Goal: Task Accomplishment & Management: Complete application form

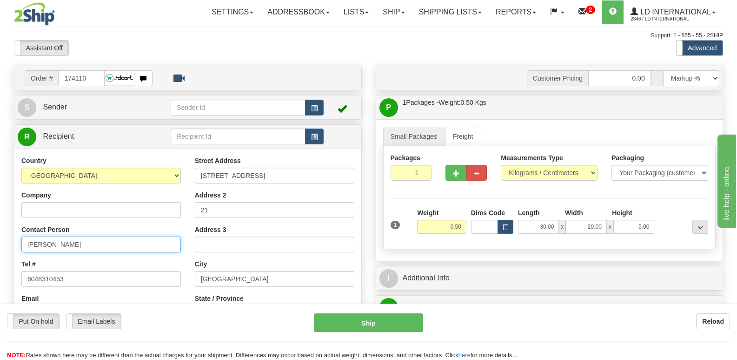
click at [103, 251] on input "[PERSON_NAME]" at bounding box center [101, 244] width 160 height 16
click at [92, 73] on input "174110" at bounding box center [81, 78] width 46 height 16
type input "174113"
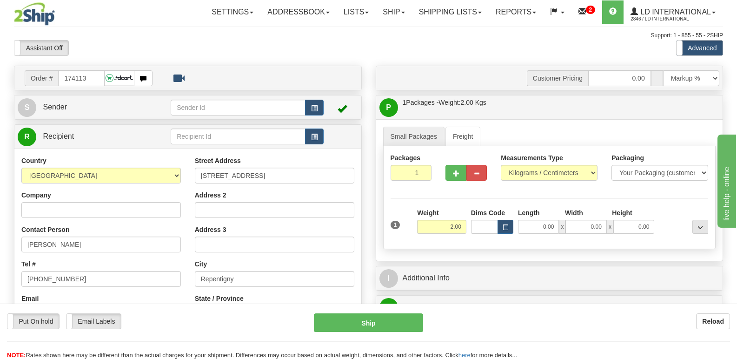
click at [79, 235] on div "Contact Person [PERSON_NAME]" at bounding box center [101, 238] width 160 height 27
click at [82, 240] on input "[PERSON_NAME]" at bounding box center [101, 244] width 160 height 16
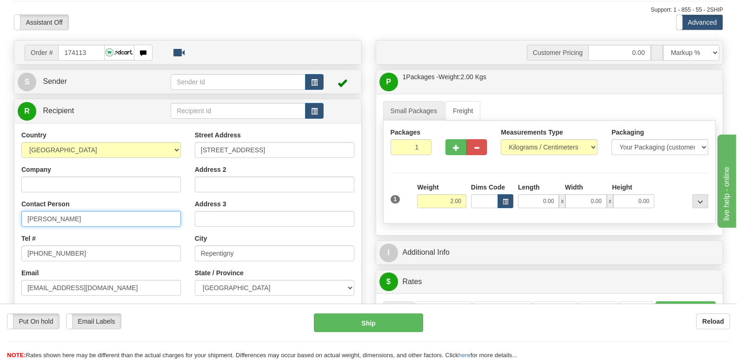
scroll to position [47, 0]
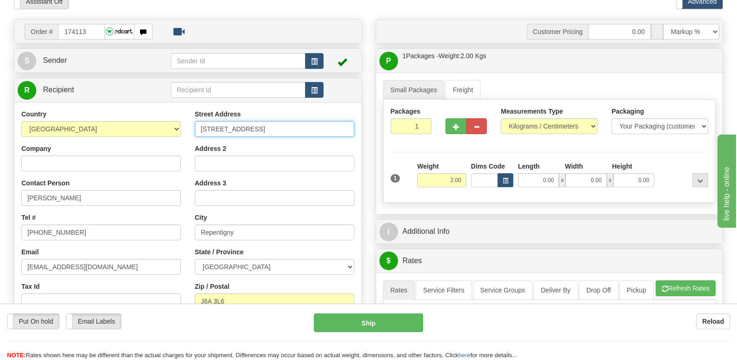
click at [270, 121] on input "[STREET_ADDRESS]" at bounding box center [275, 129] width 160 height 16
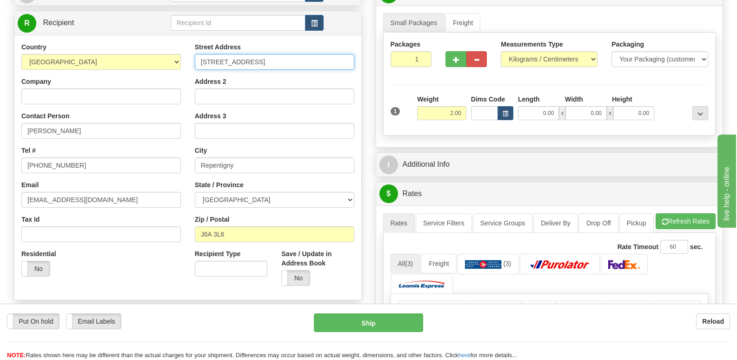
scroll to position [186, 0]
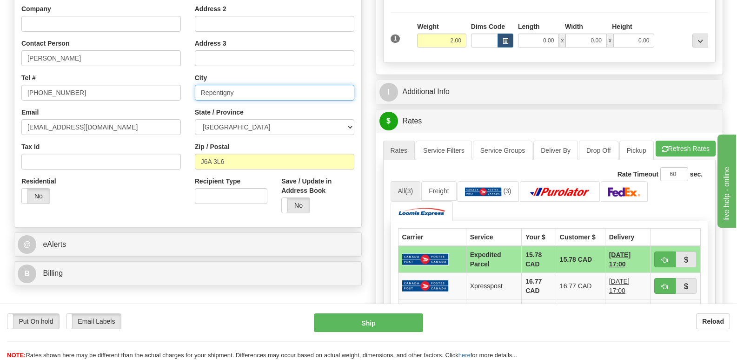
click at [264, 85] on input "Repentigny" at bounding box center [275, 93] width 160 height 16
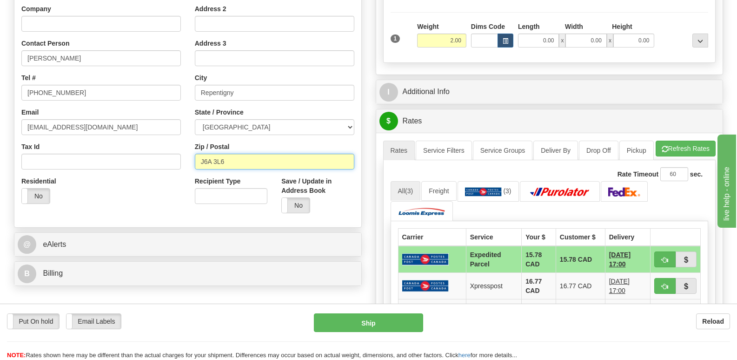
click at [266, 160] on input "J6A 3L6" at bounding box center [275, 161] width 160 height 16
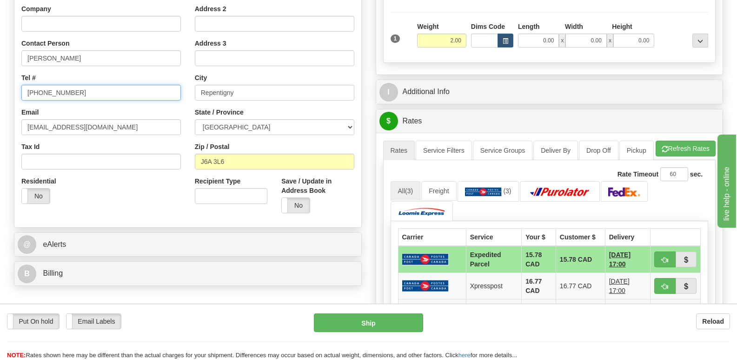
click at [111, 89] on input "[PHONE_NUMBER]" at bounding box center [101, 93] width 160 height 16
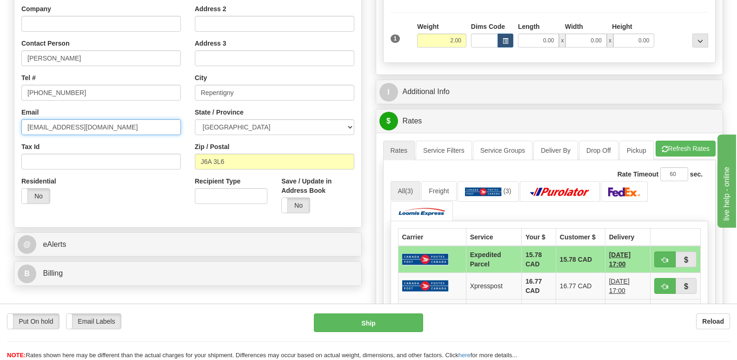
click at [152, 129] on input "[EMAIL_ADDRESS][DOMAIN_NAME]" at bounding box center [101, 127] width 160 height 16
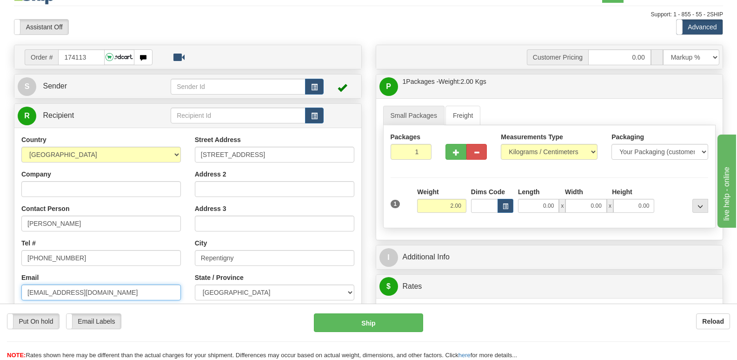
scroll to position [0, 0]
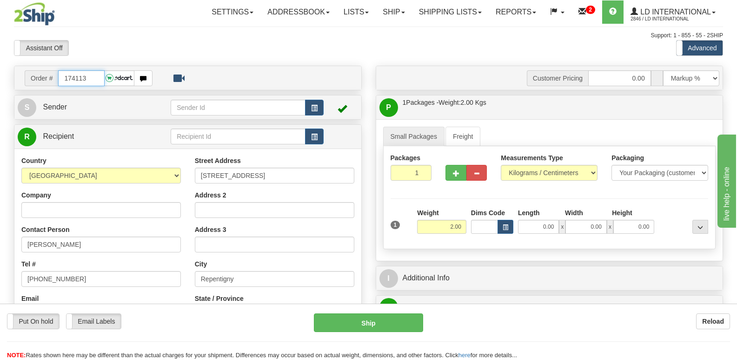
click at [90, 81] on input "174113" at bounding box center [81, 78] width 46 height 16
type input "174108"
click at [111, 234] on div "Contact Person [PERSON_NAME]" at bounding box center [101, 238] width 160 height 27
click at [112, 240] on input "[PERSON_NAME]" at bounding box center [101, 244] width 160 height 16
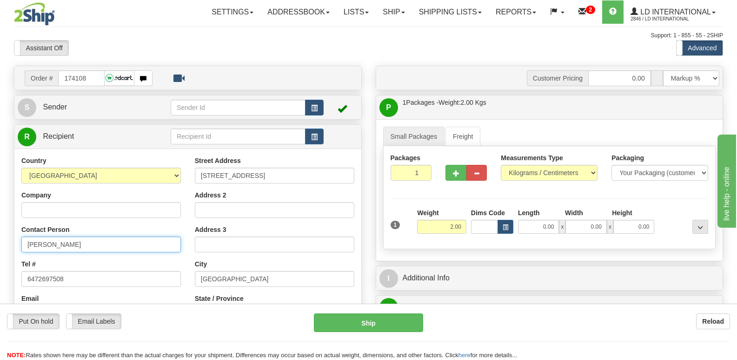
click at [112, 240] on input "[PERSON_NAME]" at bounding box center [101, 244] width 160 height 16
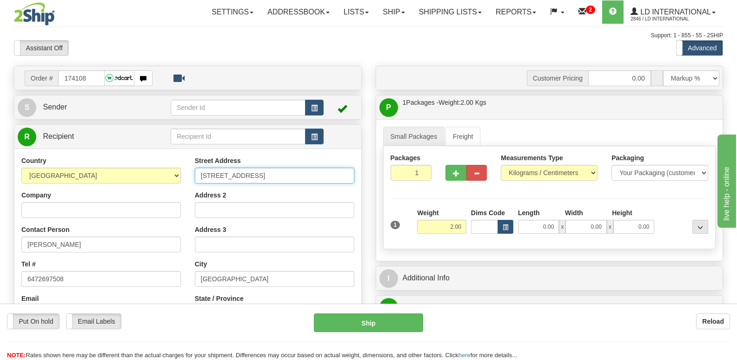
click at [298, 171] on input "[STREET_ADDRESS]" at bounding box center [275, 175] width 160 height 16
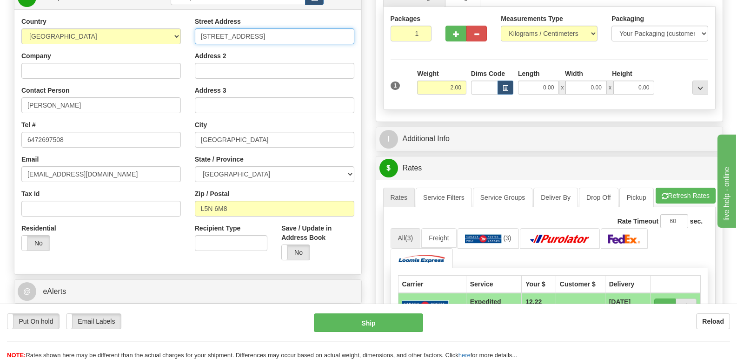
scroll to position [140, 0]
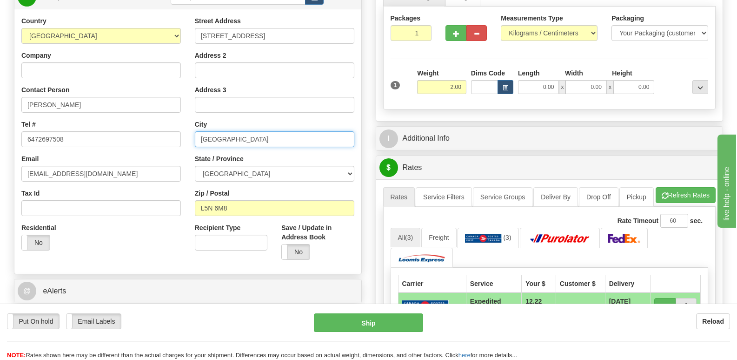
click at [268, 141] on input "[GEOGRAPHIC_DATA]" at bounding box center [275, 139] width 160 height 16
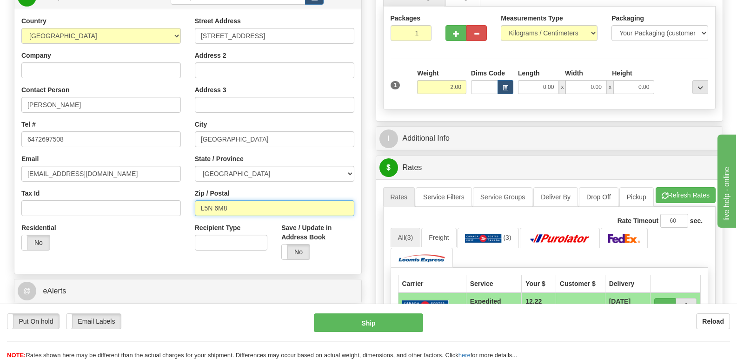
click at [246, 215] on input "L5N 6M8" at bounding box center [275, 208] width 160 height 16
click at [133, 147] on div "Country [GEOGRAPHIC_DATA] [GEOGRAPHIC_DATA] [GEOGRAPHIC_DATA] [GEOGRAPHIC_DATA]…" at bounding box center [100, 136] width 173 height 241
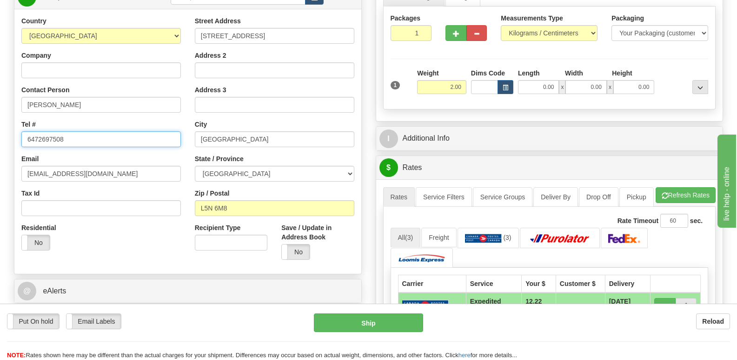
click at [133, 138] on input "6472697508" at bounding box center [101, 139] width 160 height 16
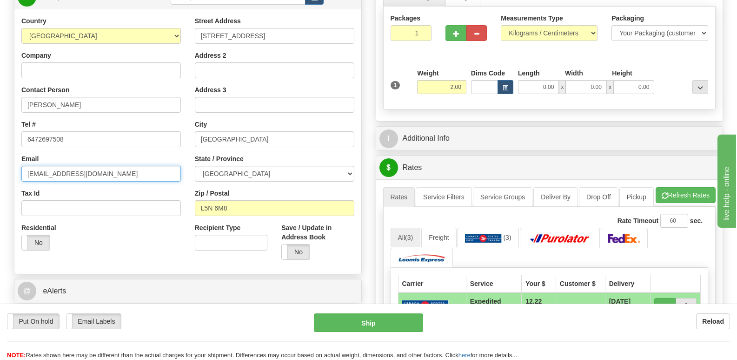
click at [132, 166] on input "[EMAIL_ADDRESS][DOMAIN_NAME]" at bounding box center [101, 174] width 160 height 16
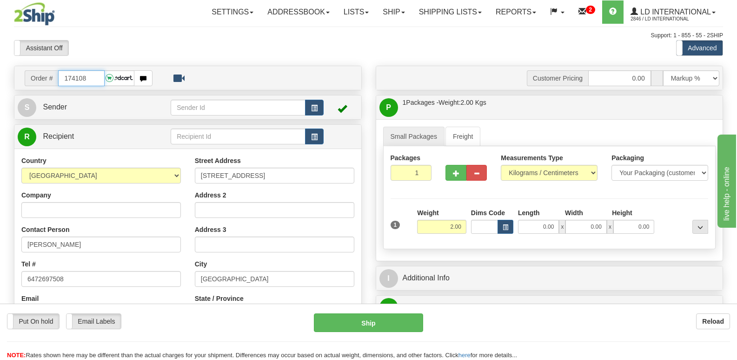
click at [89, 82] on input "174108" at bounding box center [81, 78] width 46 height 16
type input "174111"
click at [108, 237] on input "[PERSON_NAME]" at bounding box center [101, 244] width 160 height 16
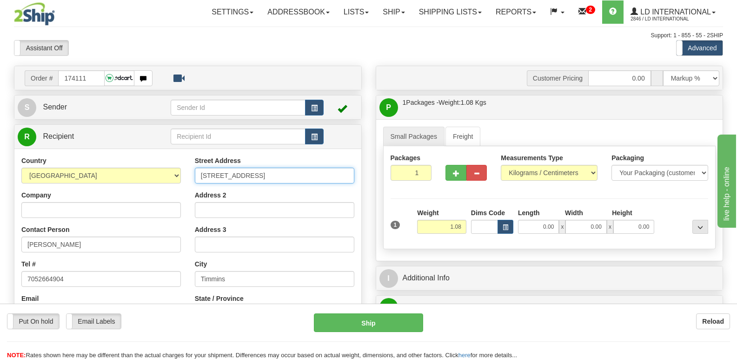
click at [250, 180] on input "[STREET_ADDRESS]" at bounding box center [275, 175] width 160 height 16
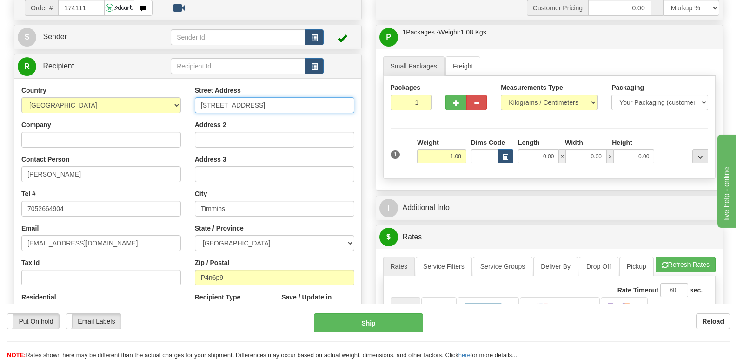
scroll to position [93, 0]
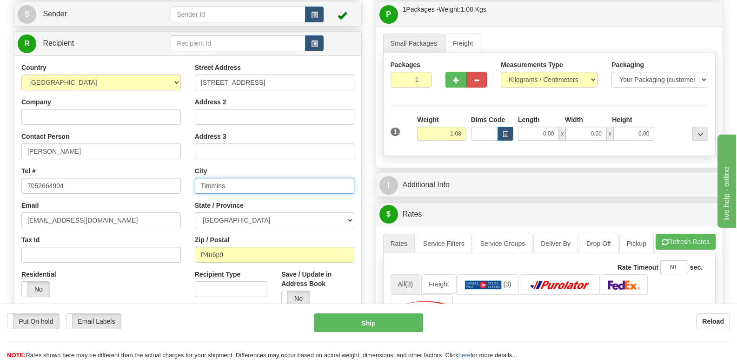
click at [283, 180] on input "Timmins" at bounding box center [275, 186] width 160 height 16
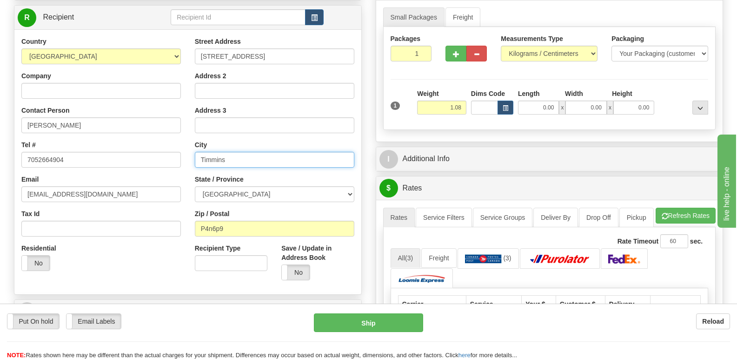
scroll to position [140, 0]
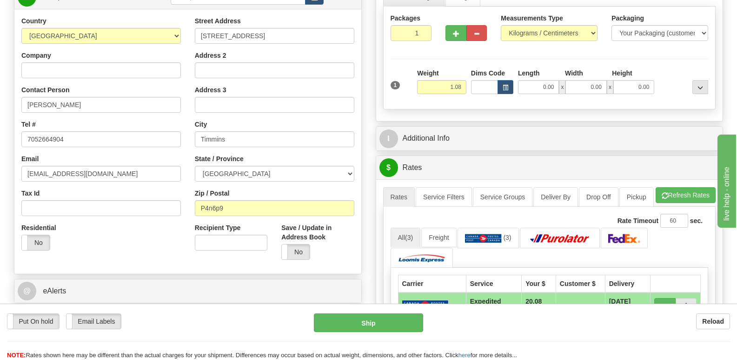
click at [263, 216] on div "Street Address [STREET_ADDRESS] Address 2 Address 3 City [GEOGRAPHIC_DATA] Stat…" at bounding box center [274, 141] width 173 height 250
click at [263, 215] on input "P4n6p9" at bounding box center [275, 208] width 160 height 16
click at [93, 134] on input "7052664904" at bounding box center [101, 139] width 160 height 16
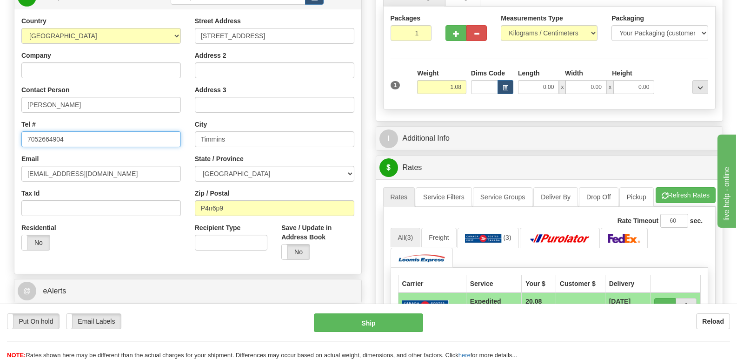
click at [93, 134] on input "7052664904" at bounding box center [101, 139] width 160 height 16
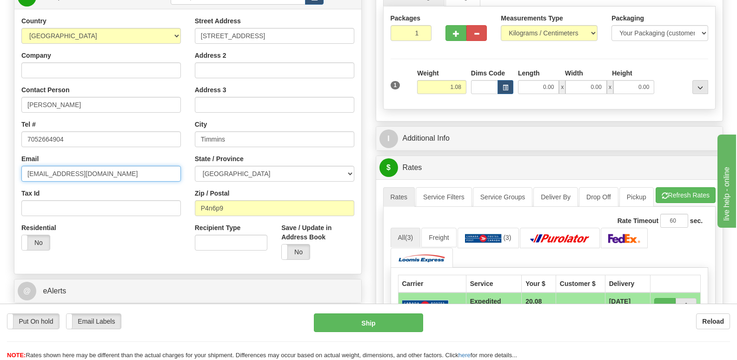
click at [140, 171] on input "[EMAIL_ADDRESS][DOMAIN_NAME]" at bounding box center [101, 174] width 160 height 16
